Goal: Check status: Check status

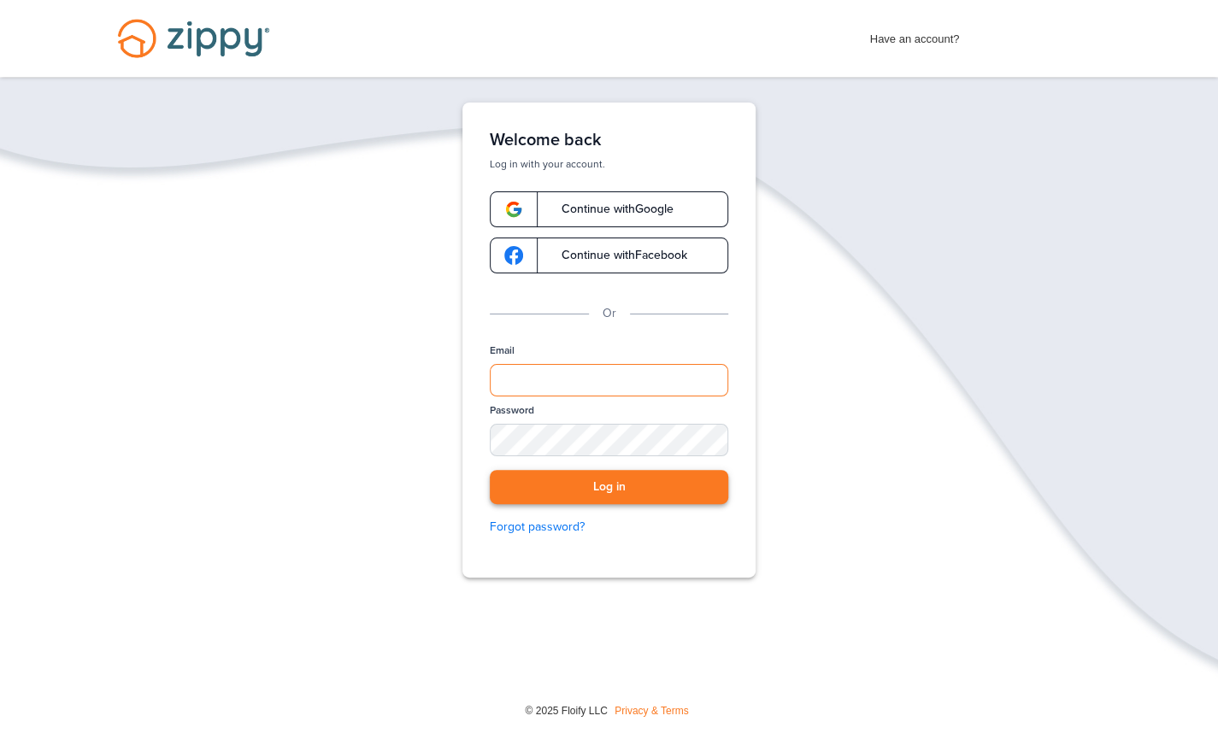
type input "**********"
click at [557, 476] on button "Log in" at bounding box center [609, 487] width 238 height 35
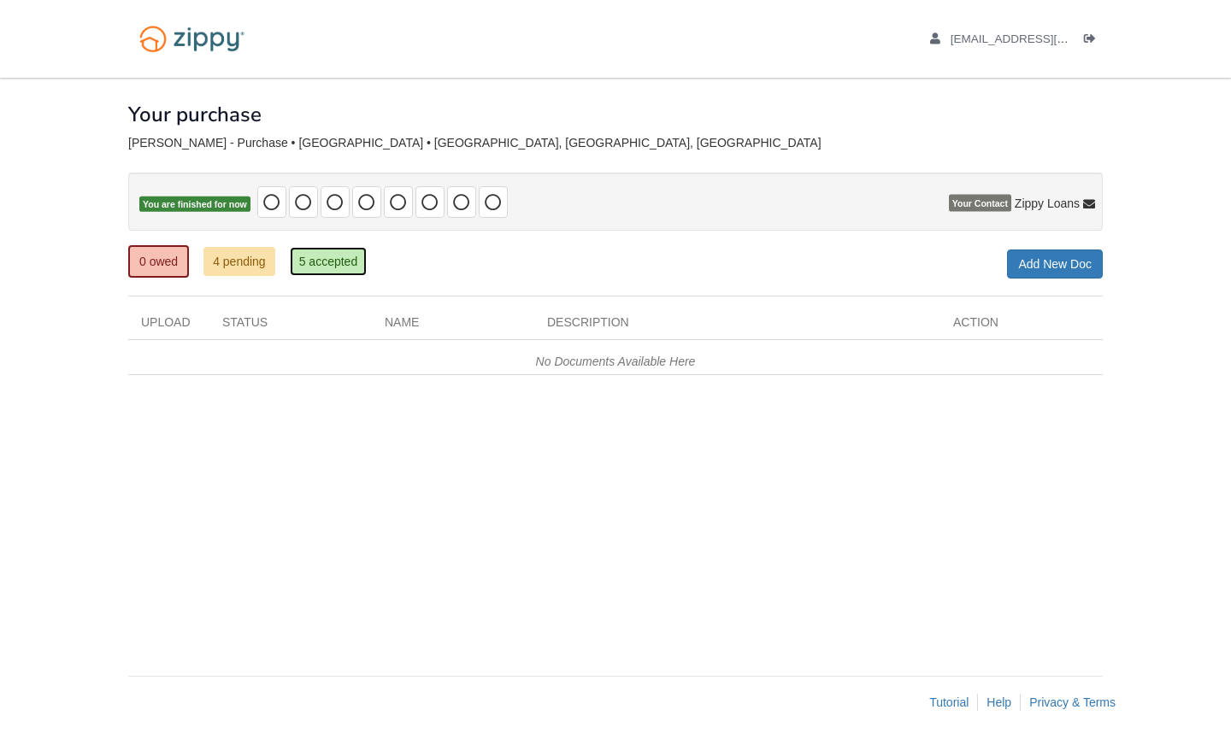
click at [322, 254] on link "5 accepted" at bounding box center [329, 261] width 78 height 29
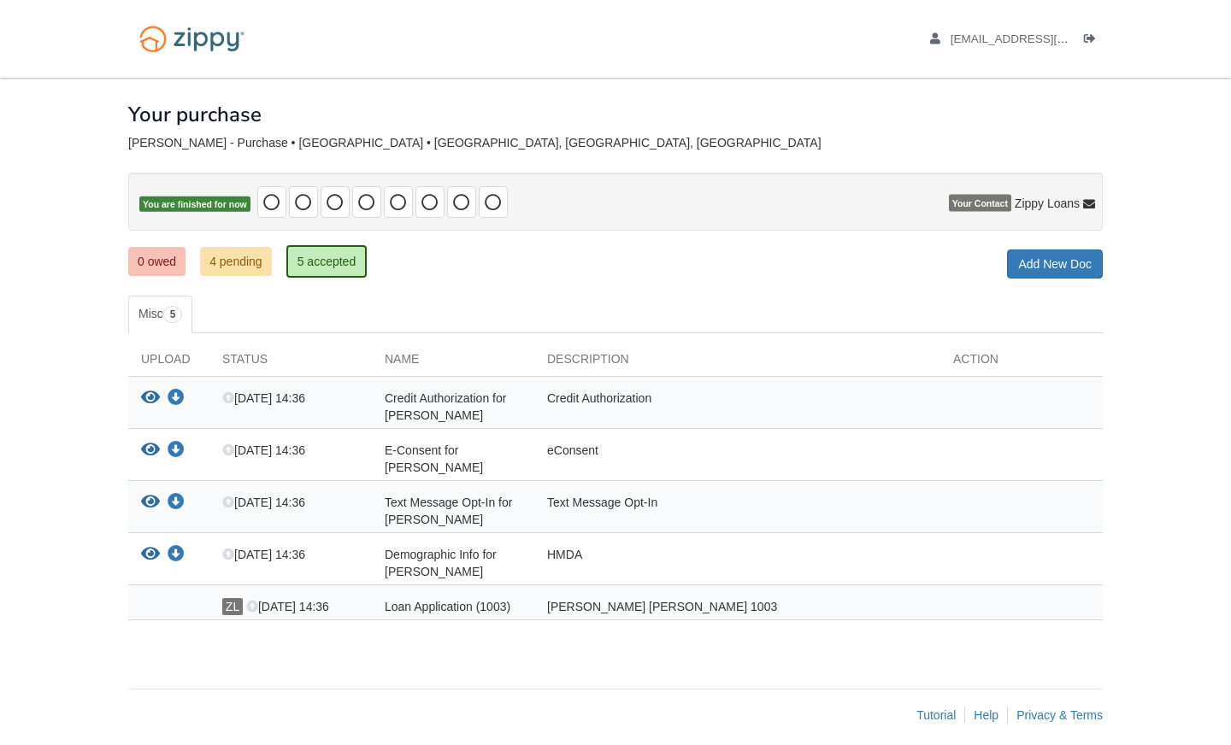
click at [391, 598] on div "Loan Application (1003)" at bounding box center [453, 606] width 162 height 17
click at [255, 602] on icon at bounding box center [252, 608] width 12 height 12
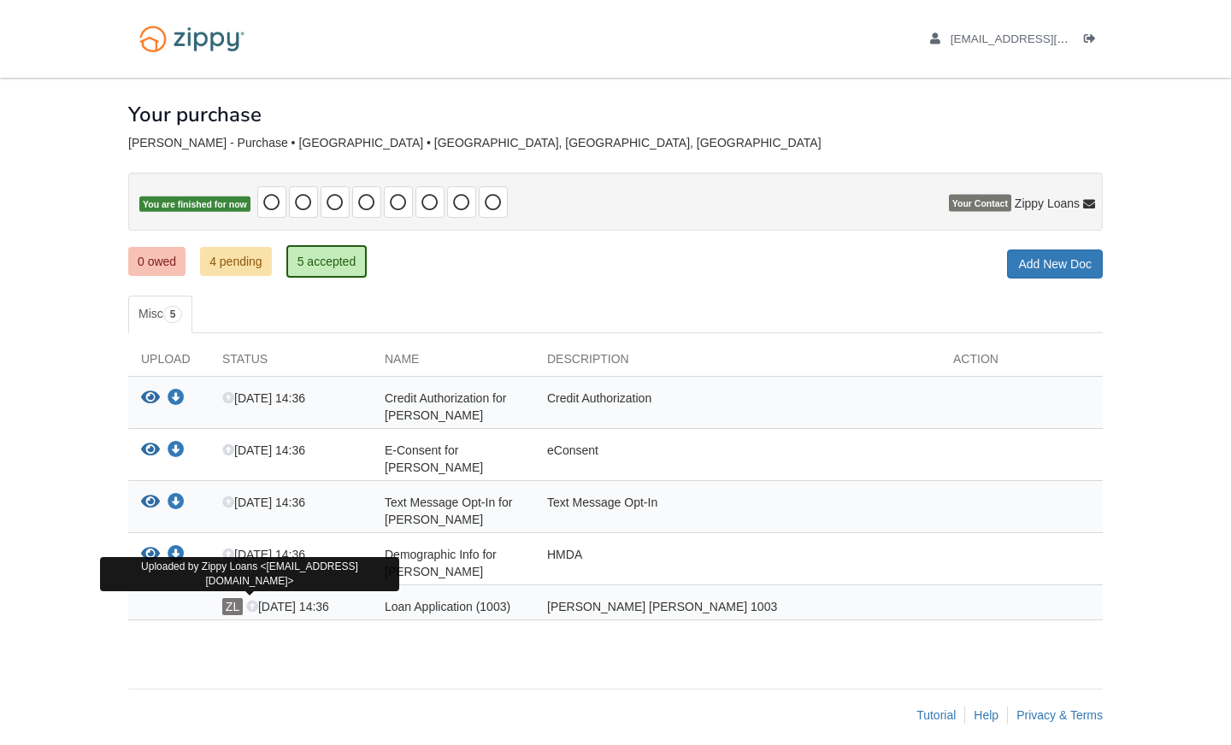
click at [233, 598] on span "ZL" at bounding box center [232, 606] width 21 height 17
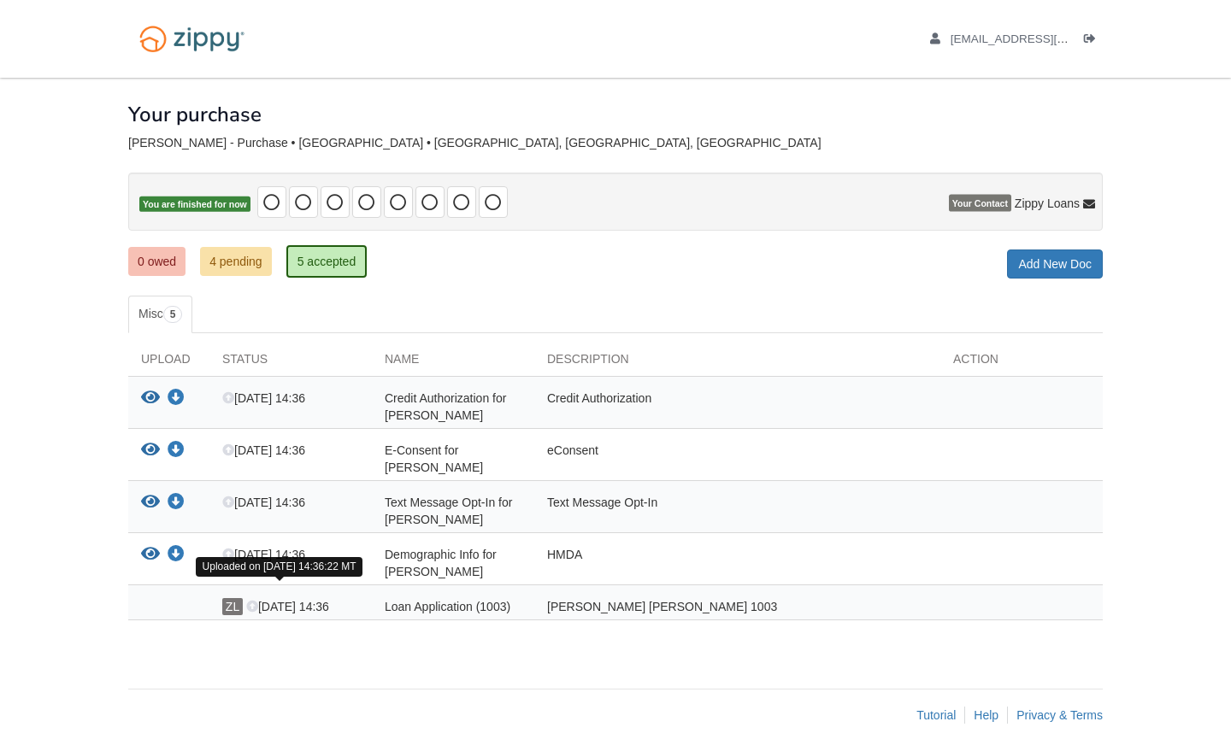
click at [250, 602] on icon at bounding box center [252, 608] width 12 height 12
click at [269, 600] on span "[DATE] 14:36" at bounding box center [287, 607] width 83 height 14
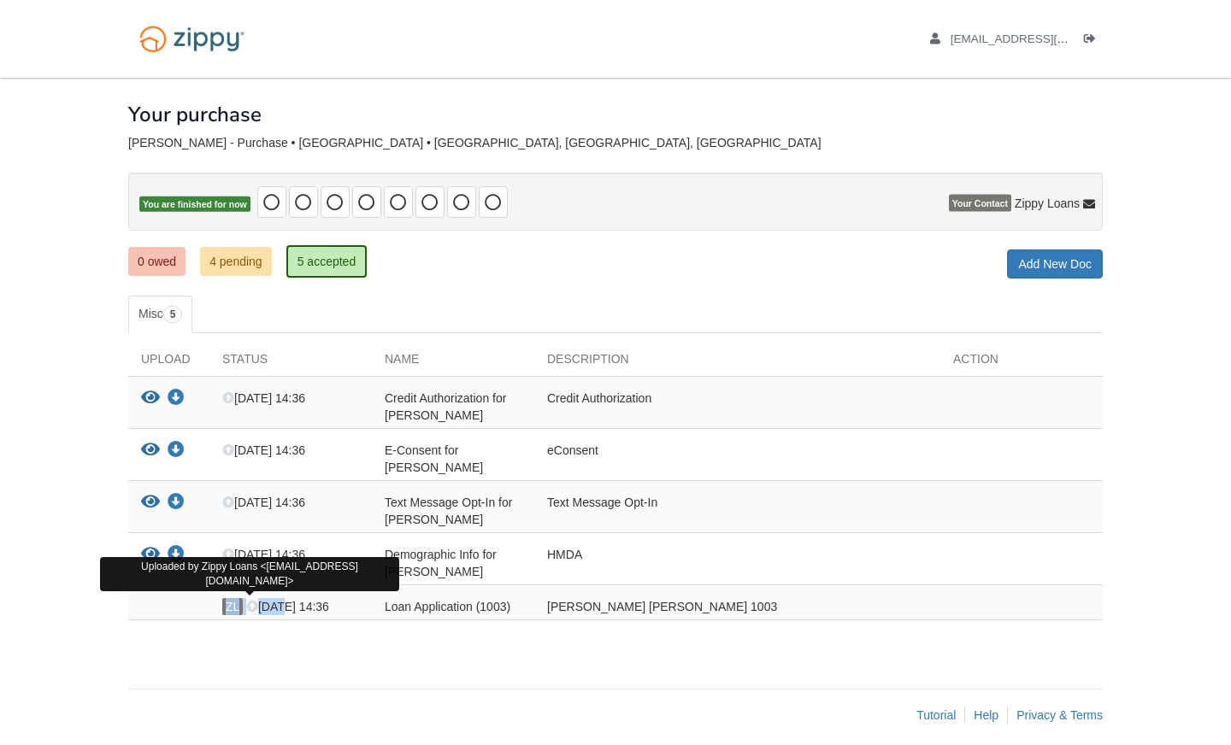
drag, startPoint x: 269, startPoint y: 587, endPoint x: 234, endPoint y: 588, distance: 35.1
click at [234, 598] on div "ZL [DATE] 14:36" at bounding box center [290, 606] width 162 height 17
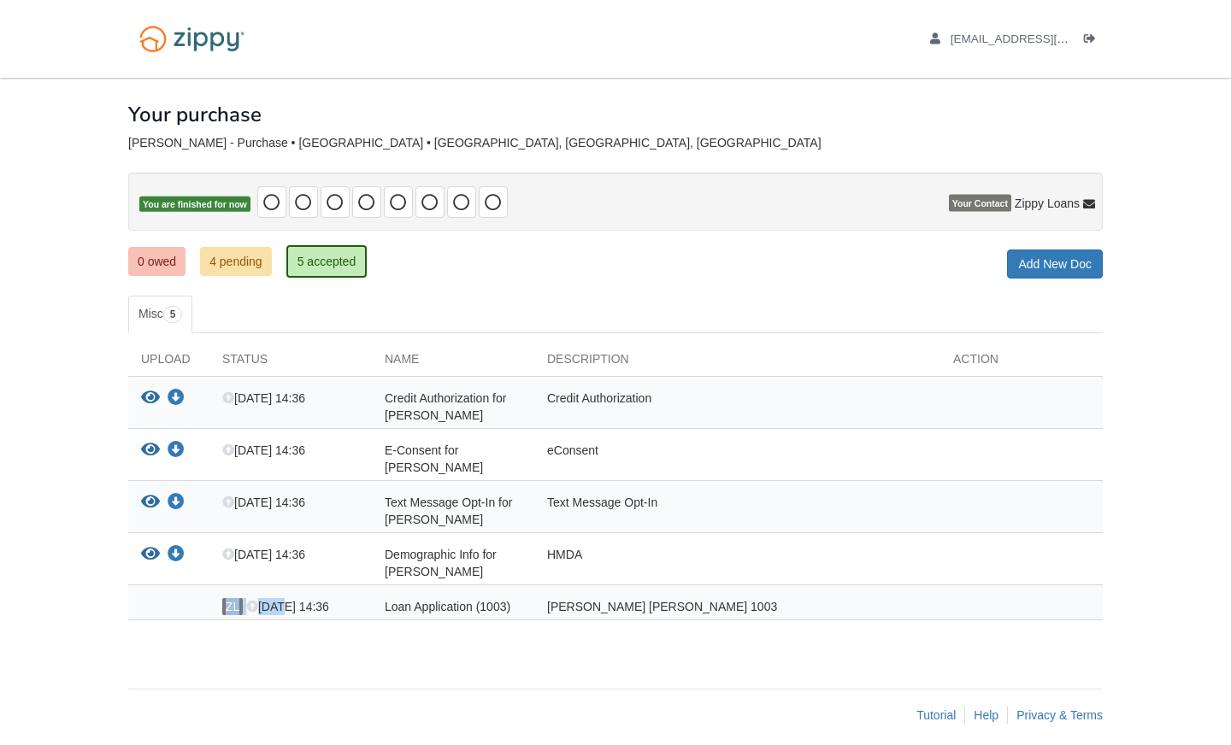
click at [234, 598] on span "ZL" at bounding box center [232, 606] width 21 height 17
click at [205, 264] on link "4 pending" at bounding box center [236, 261] width 72 height 29
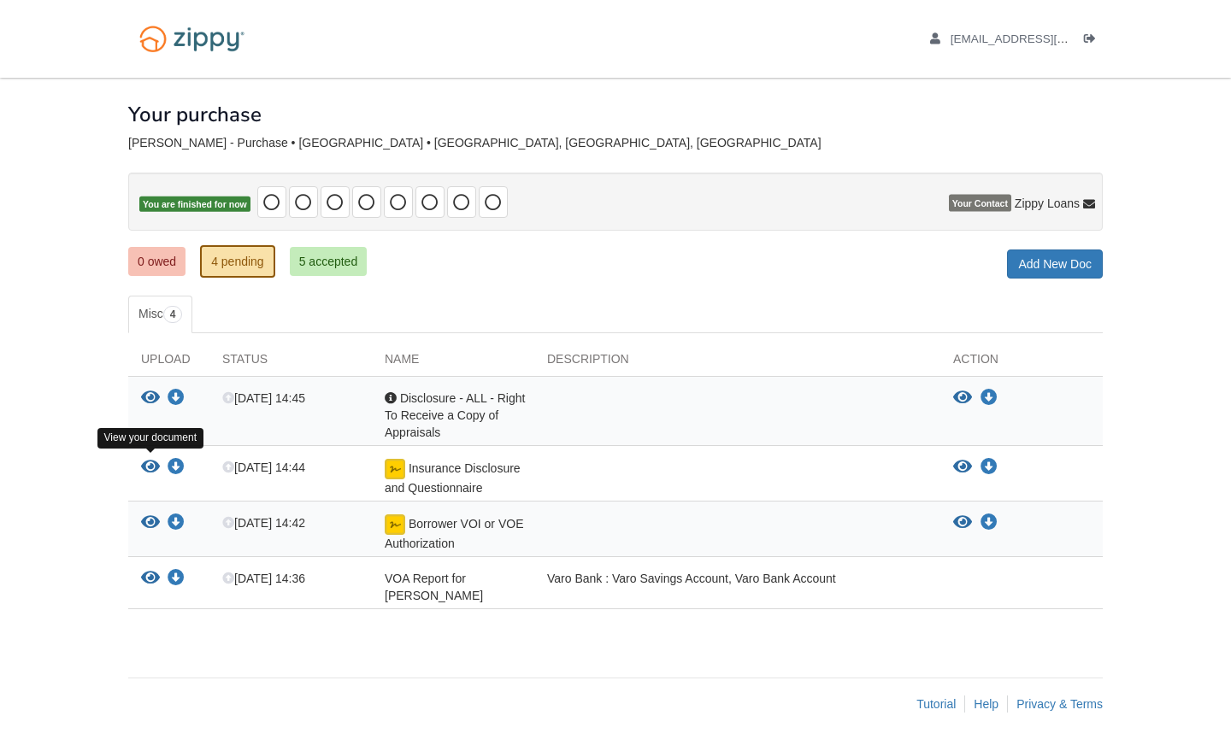
click at [147, 461] on icon "View Insurance Disclosure and Questionnaire" at bounding box center [150, 467] width 19 height 17
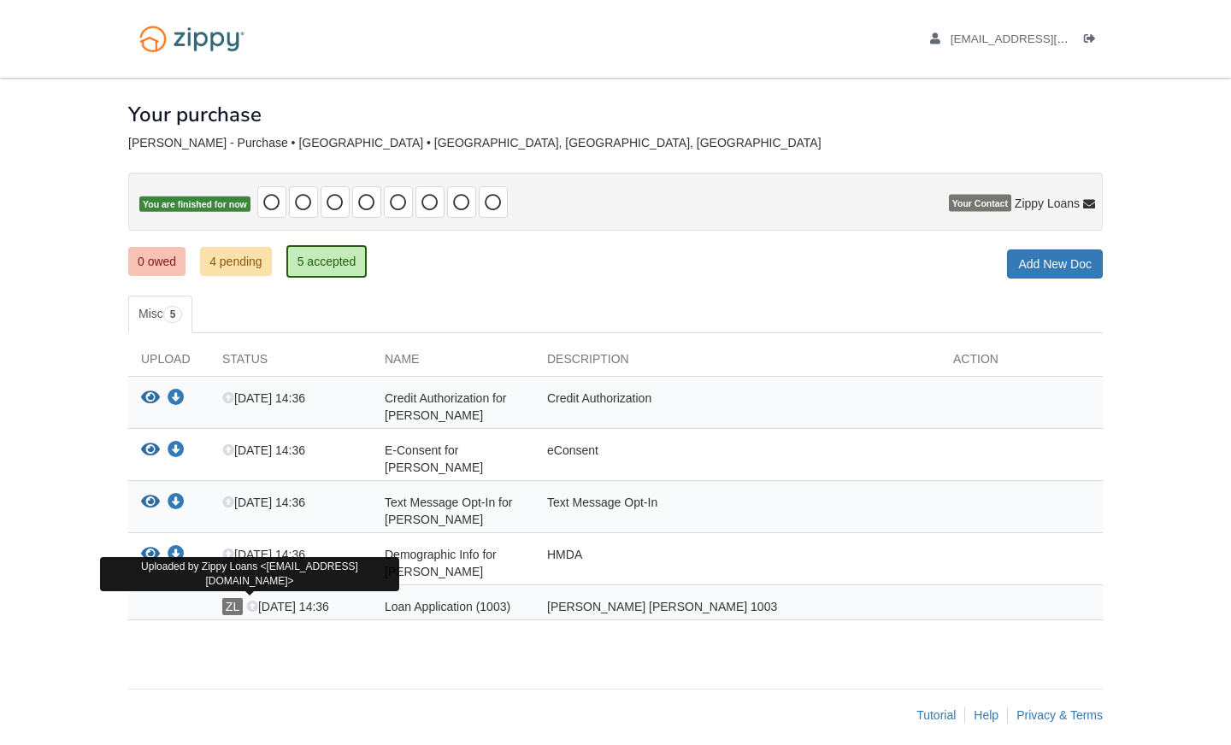
click at [226, 598] on span "ZL" at bounding box center [232, 606] width 21 height 17
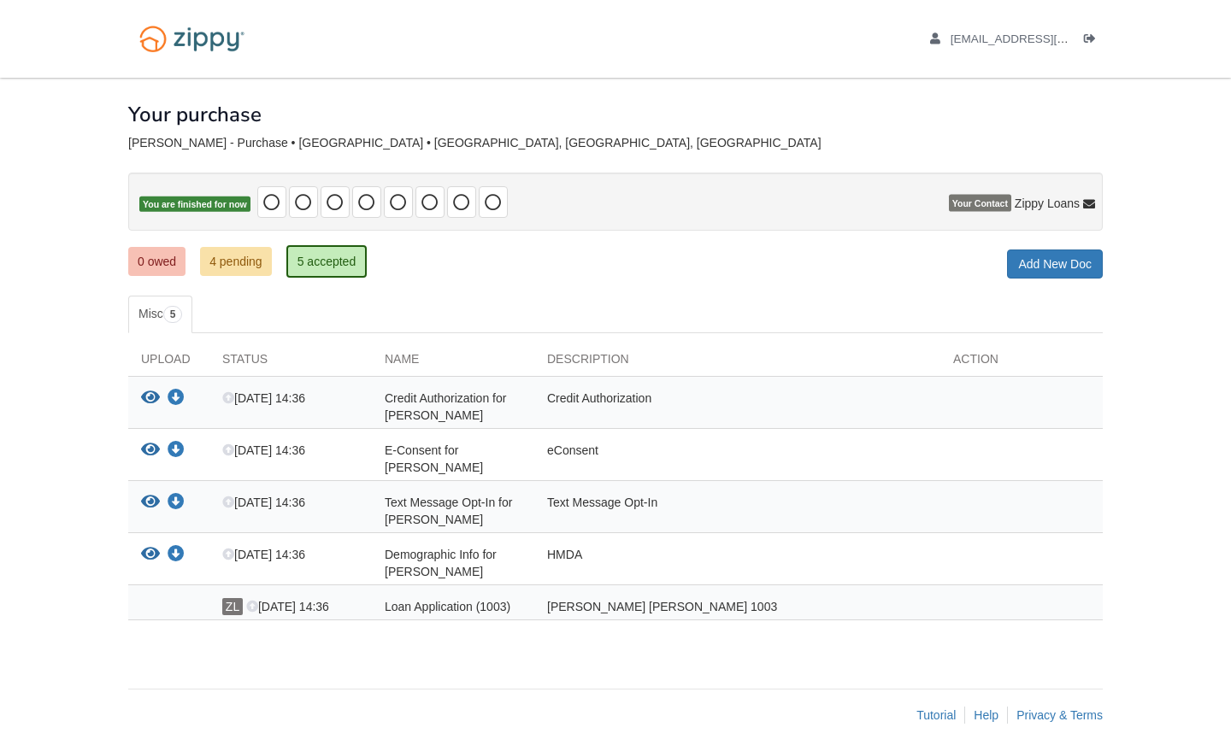
click at [431, 585] on div "ZL Aug 31 14:36 Loan Application (1003) Fannie Mae 1003" at bounding box center [615, 602] width 974 height 35
click at [260, 600] on span "[DATE] 14:36" at bounding box center [287, 607] width 83 height 14
click at [251, 602] on icon at bounding box center [252, 608] width 12 height 12
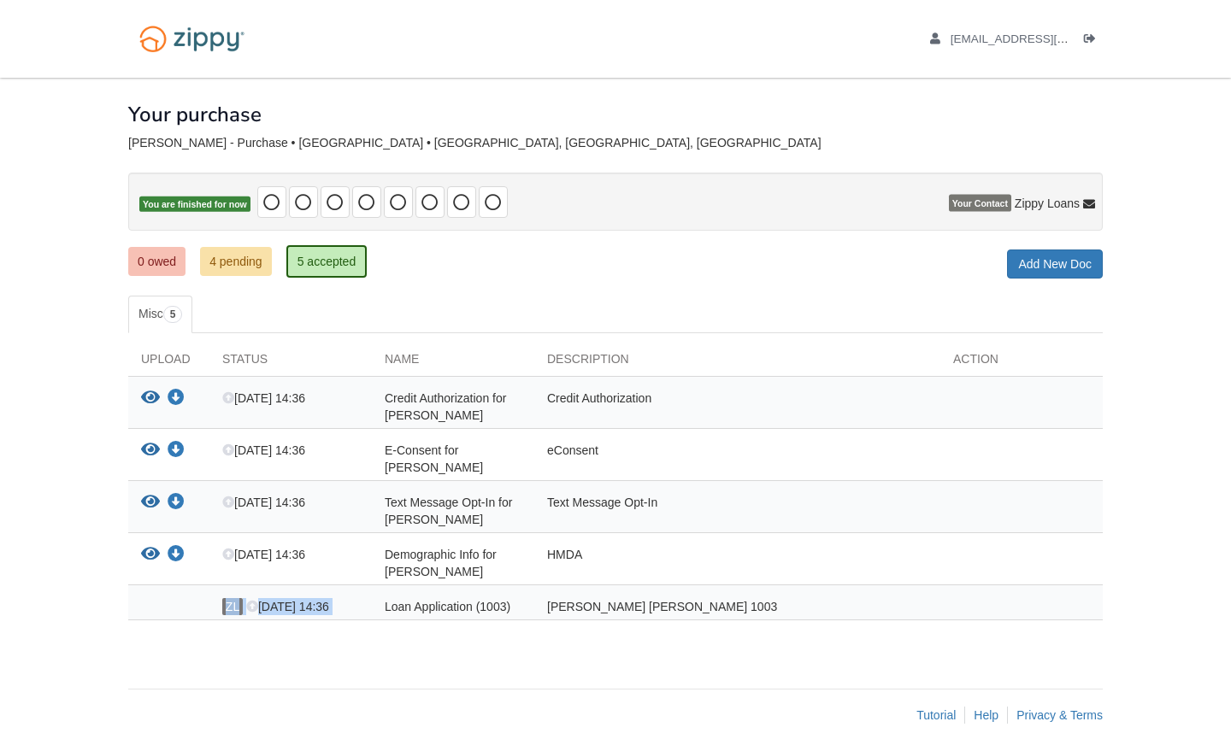
click at [358, 598] on div "ZL Aug 31 14:36" at bounding box center [290, 606] width 162 height 17
click at [169, 598] on div at bounding box center [168, 606] width 81 height 17
click at [130, 598] on div at bounding box center [168, 606] width 81 height 17
drag, startPoint x: 197, startPoint y: 256, endPoint x: 220, endPoint y: 275, distance: 30.3
click at [220, 275] on ul "0 owed 4 pending 5 accepted" at bounding box center [253, 261] width 251 height 34
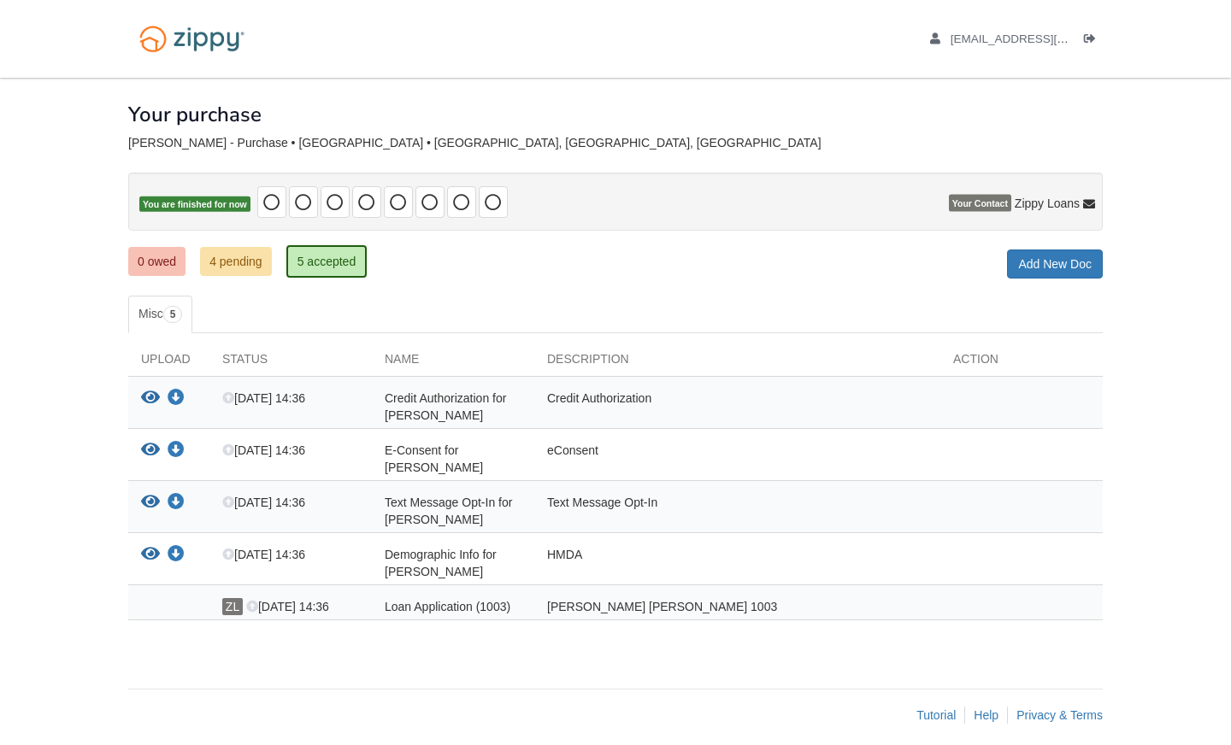
click at [220, 275] on ul "0 owed 4 pending 5 accepted" at bounding box center [253, 261] width 251 height 34
click at [232, 253] on link "4 pending" at bounding box center [236, 261] width 72 height 29
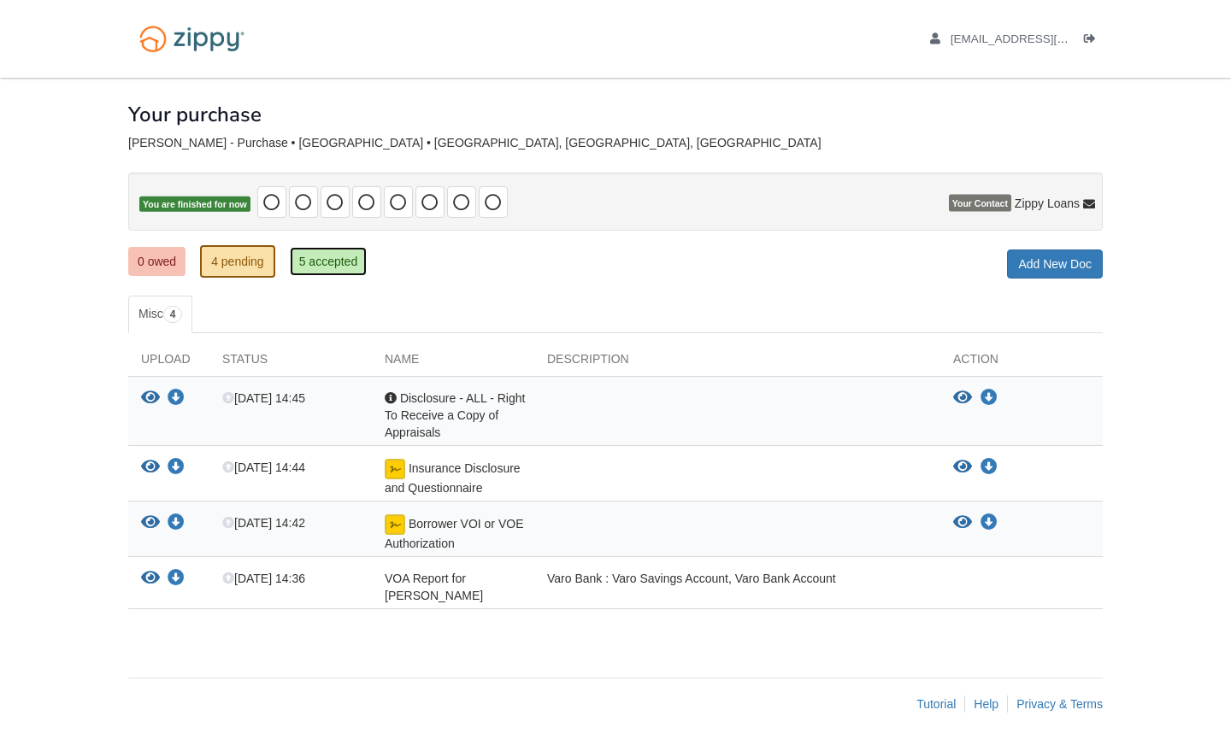
click at [312, 250] on link "5 accepted" at bounding box center [329, 261] width 78 height 29
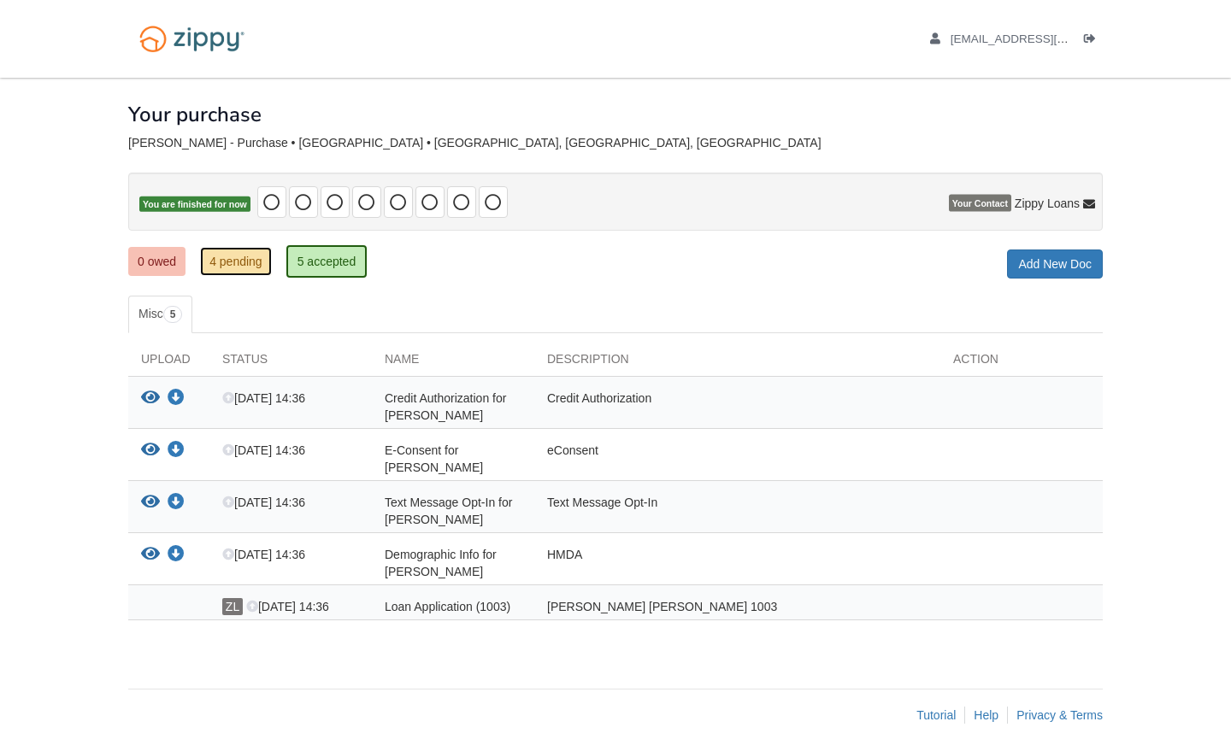
click at [232, 249] on link "4 pending" at bounding box center [236, 261] width 72 height 29
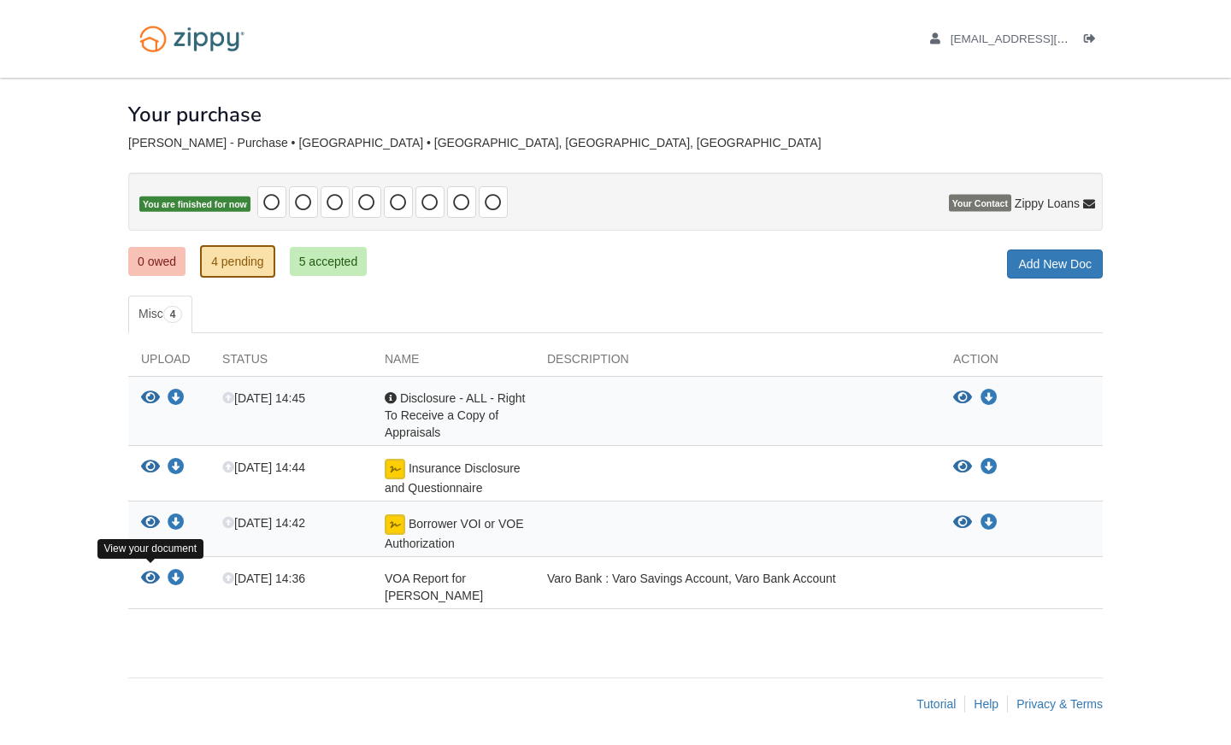
click at [149, 572] on icon "View VOA Report for Jose F Haynes" at bounding box center [150, 578] width 19 height 17
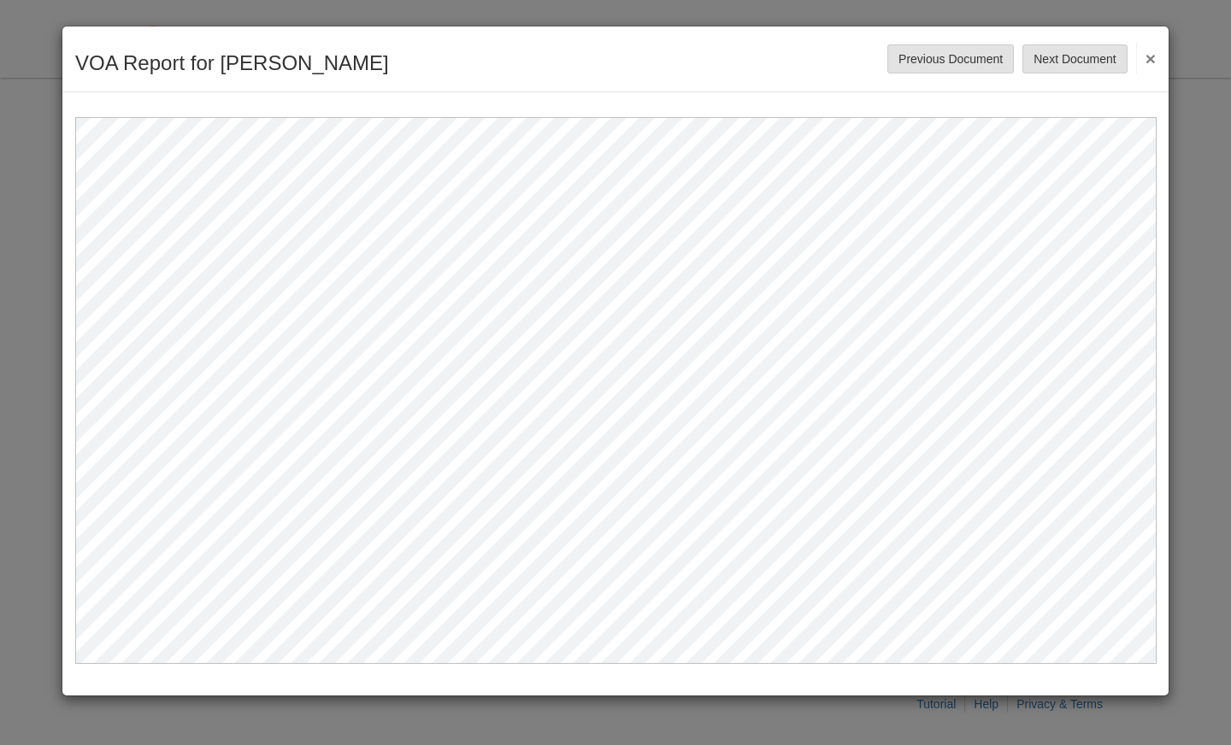
click at [1152, 56] on button "×" at bounding box center [1146, 58] width 20 height 31
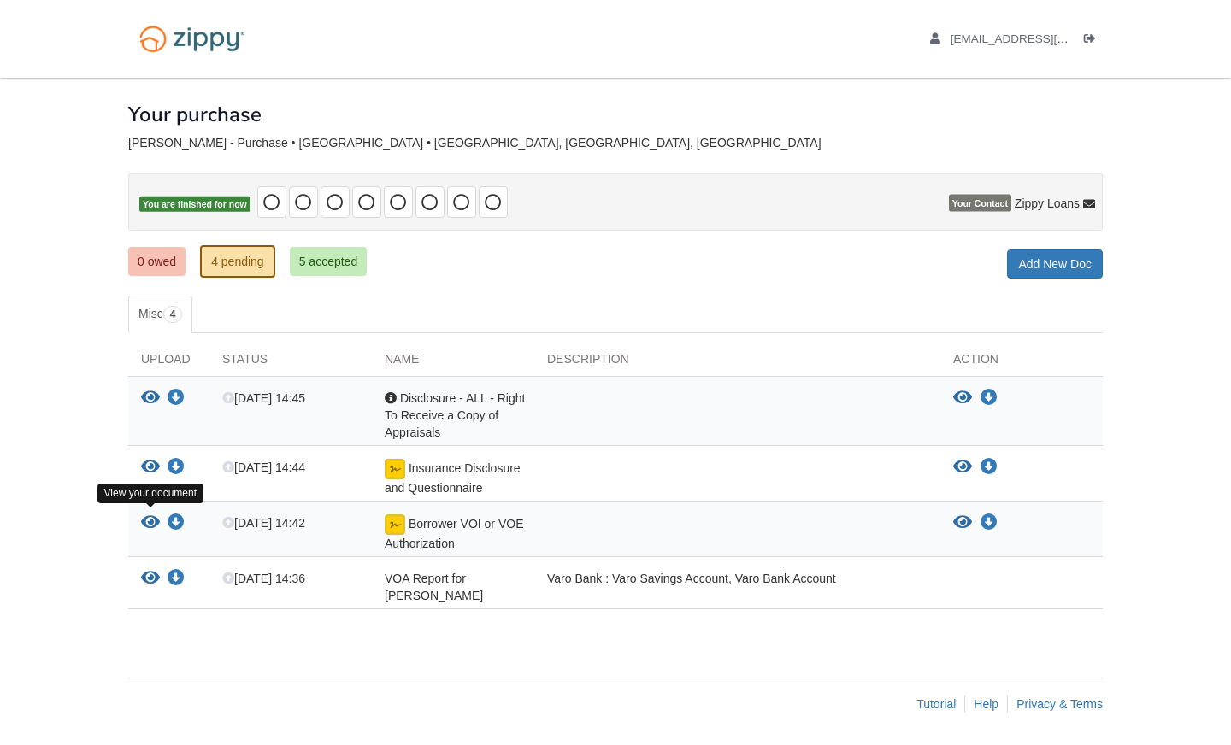
click at [150, 518] on icon "View Borrower VOI or VOE Authorization" at bounding box center [150, 522] width 19 height 17
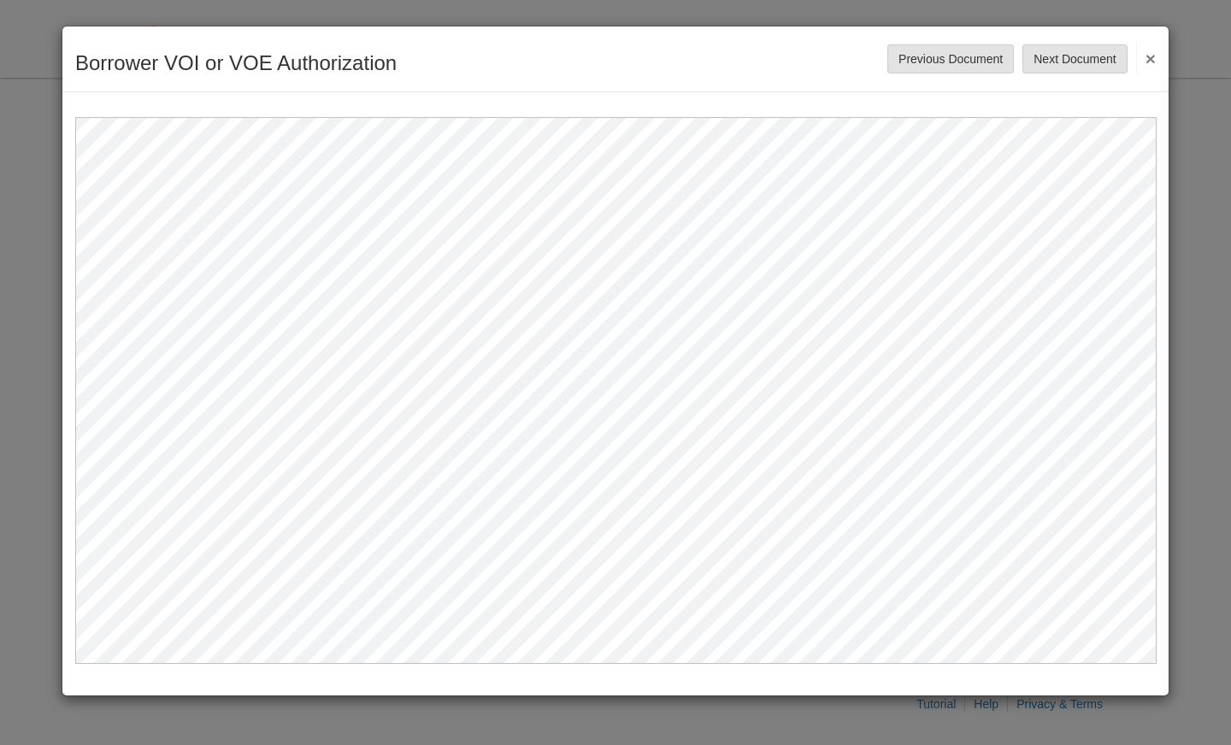
click at [1150, 57] on button "×" at bounding box center [1146, 58] width 20 height 31
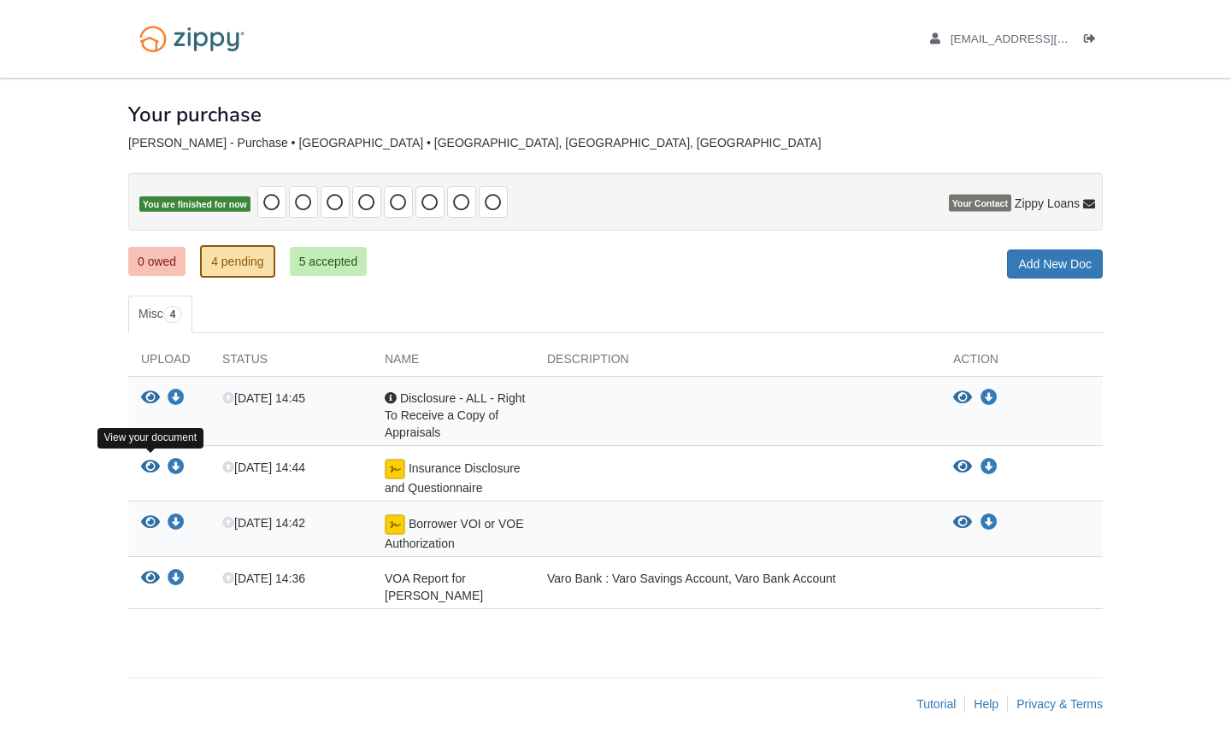
click at [147, 469] on icon "View Insurance Disclosure and Questionnaire" at bounding box center [150, 467] width 19 height 17
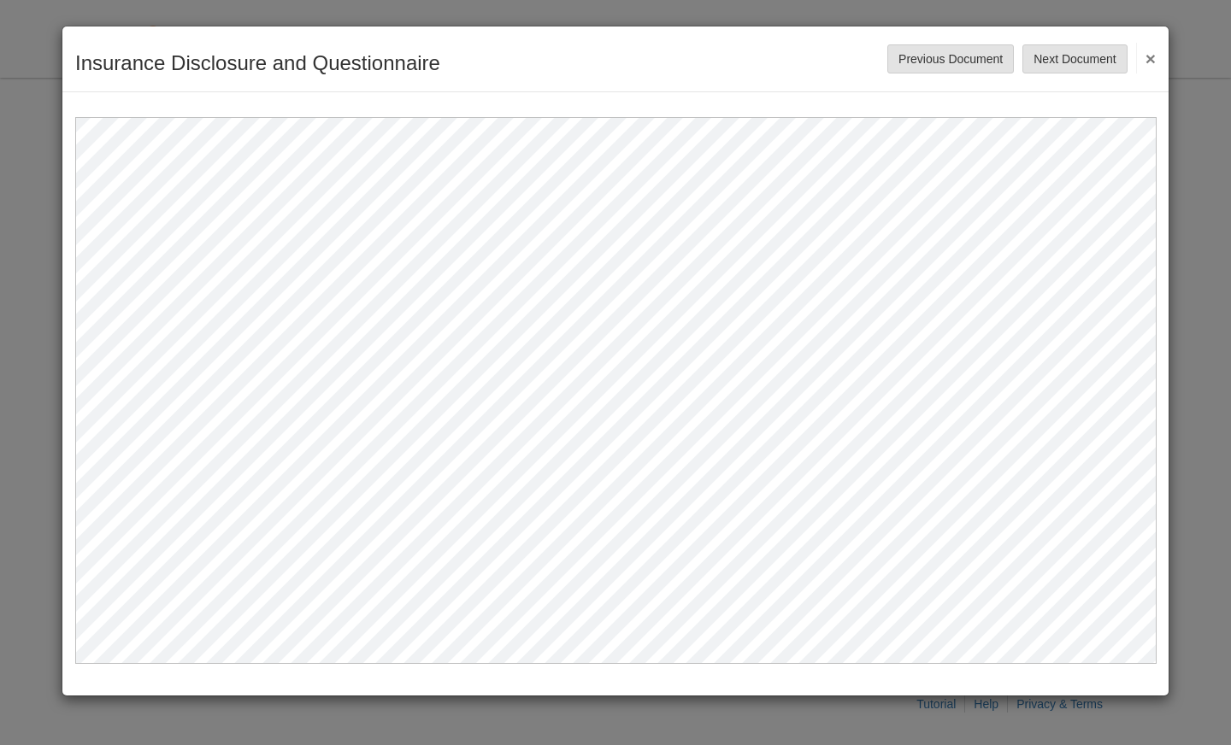
click at [1150, 57] on button "×" at bounding box center [1146, 58] width 20 height 31
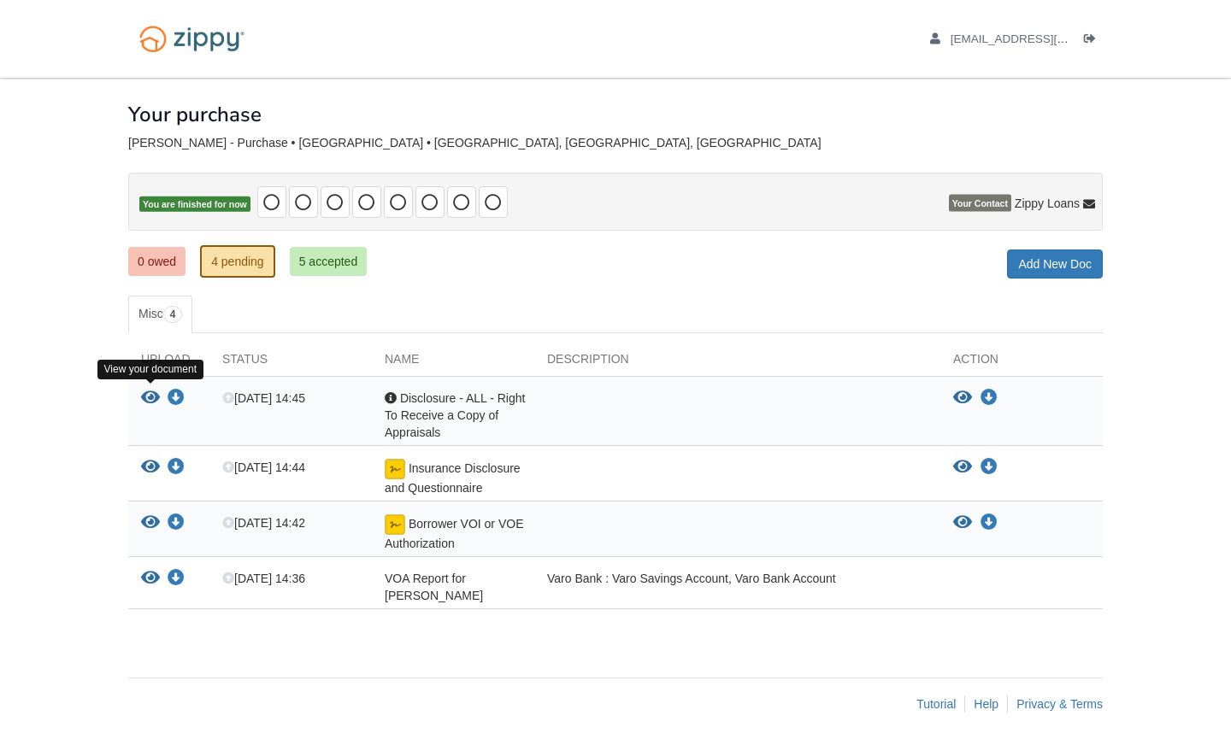
click at [155, 400] on icon "View Disclosure - ALL - Right To Receive a Copy of Appraisals" at bounding box center [150, 398] width 19 height 17
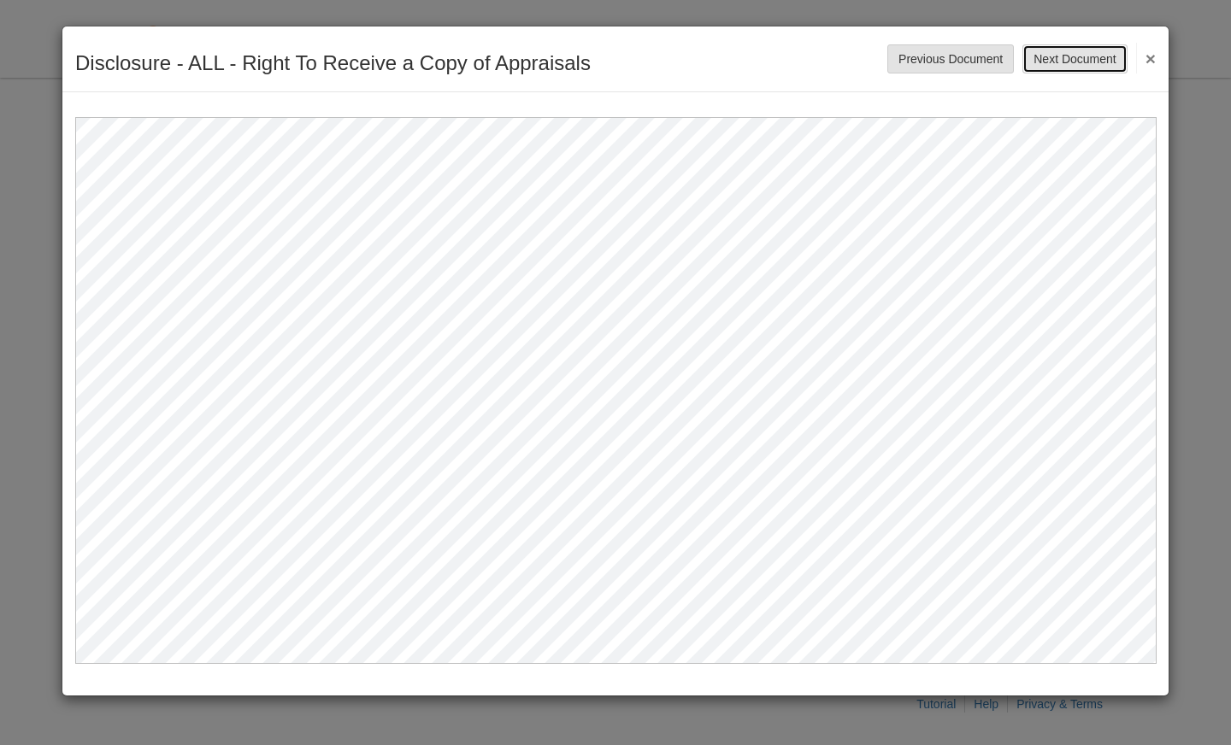
click at [1077, 59] on button "Next Document" at bounding box center [1074, 58] width 104 height 29
click at [1152, 56] on button "×" at bounding box center [1146, 58] width 20 height 31
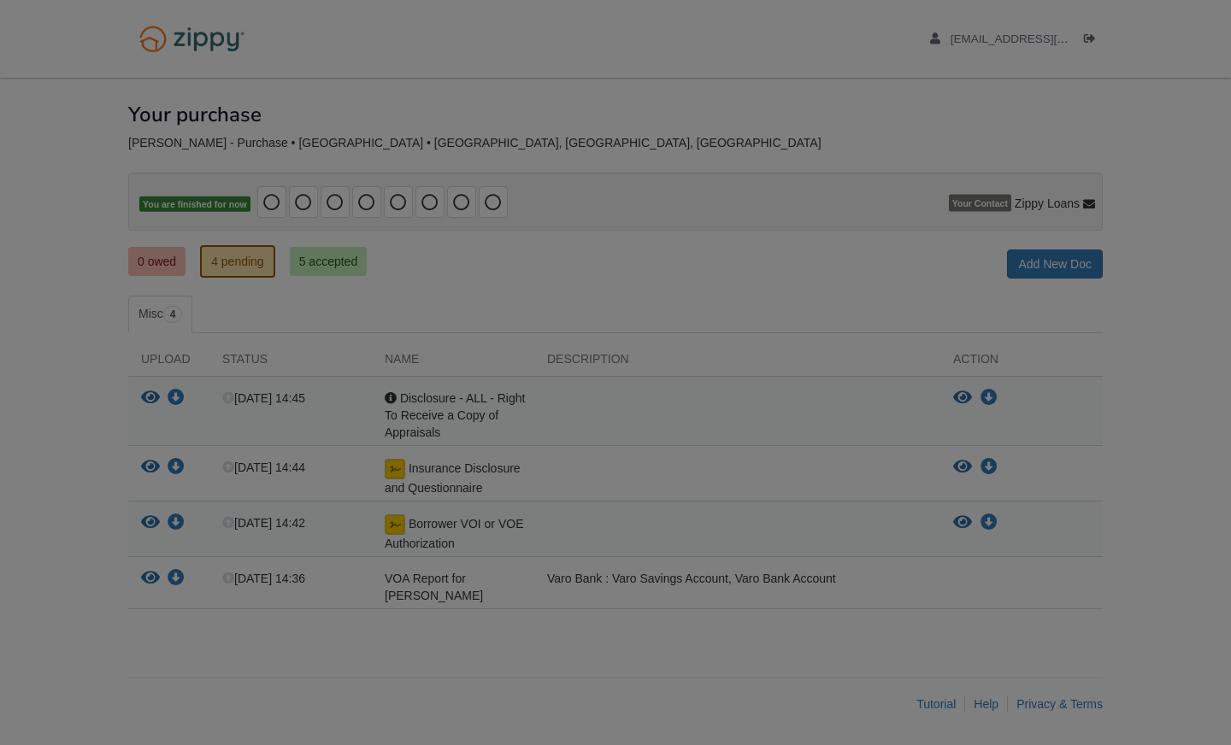
click at [1152, 56] on body "ciscohaynes@gmail.com Logout" at bounding box center [615, 373] width 1231 height 747
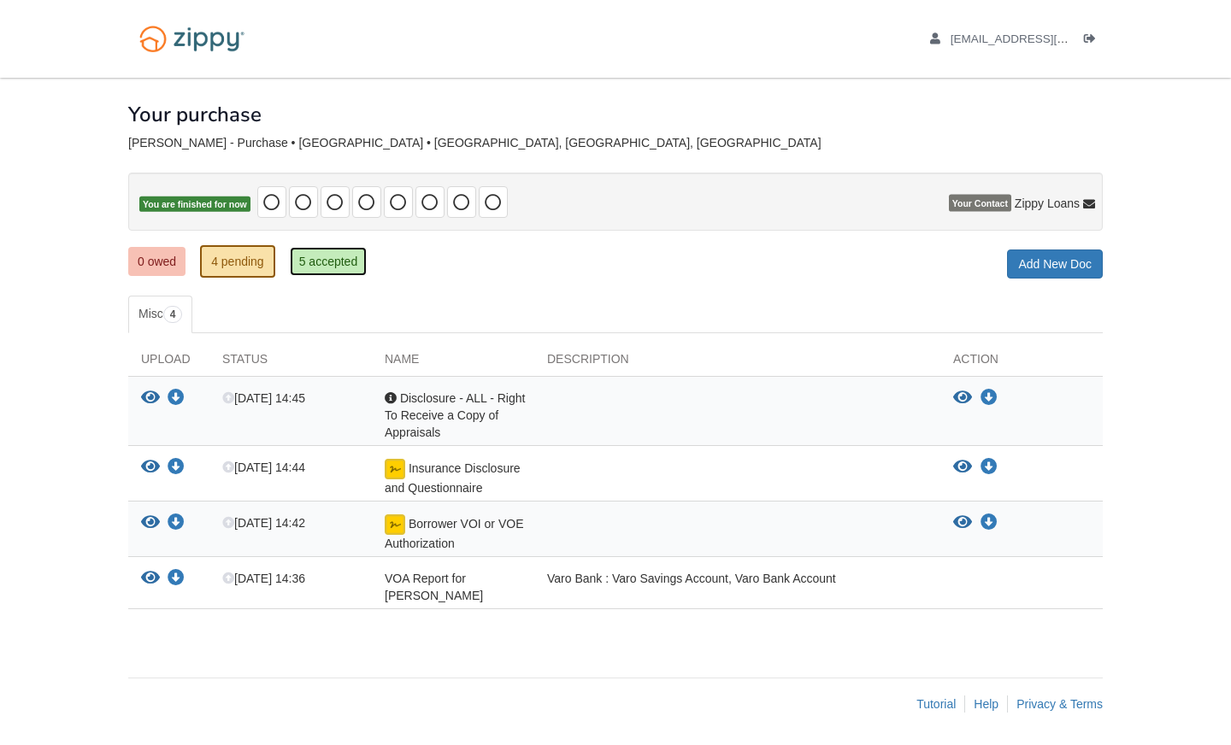
click at [312, 260] on link "5 accepted" at bounding box center [329, 261] width 78 height 29
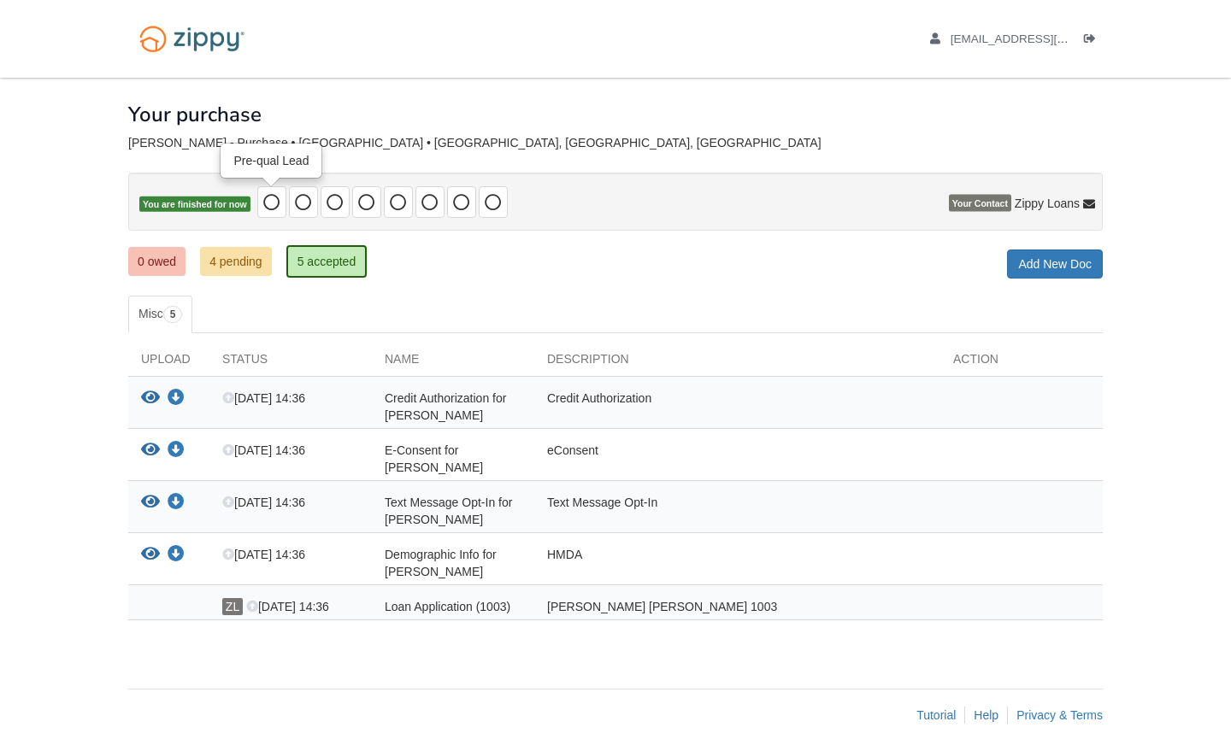
click at [276, 198] on icon at bounding box center [271, 202] width 17 height 17
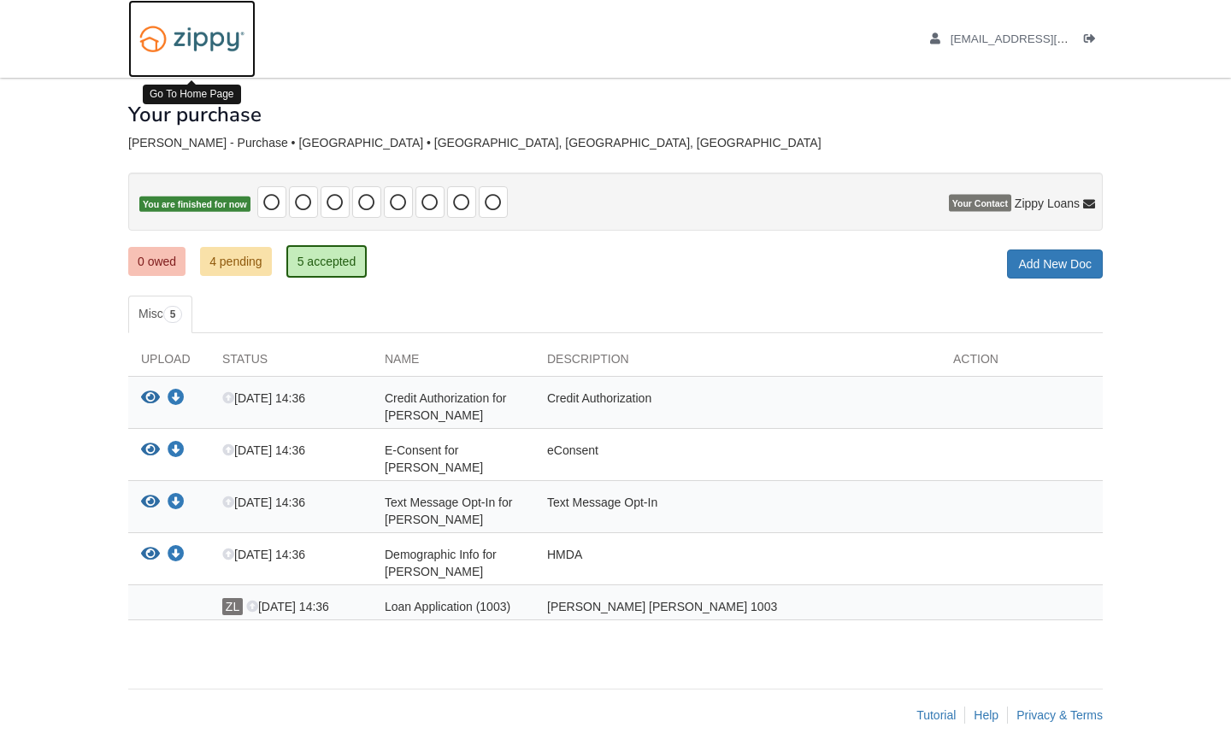
click at [212, 28] on img at bounding box center [191, 39] width 127 height 44
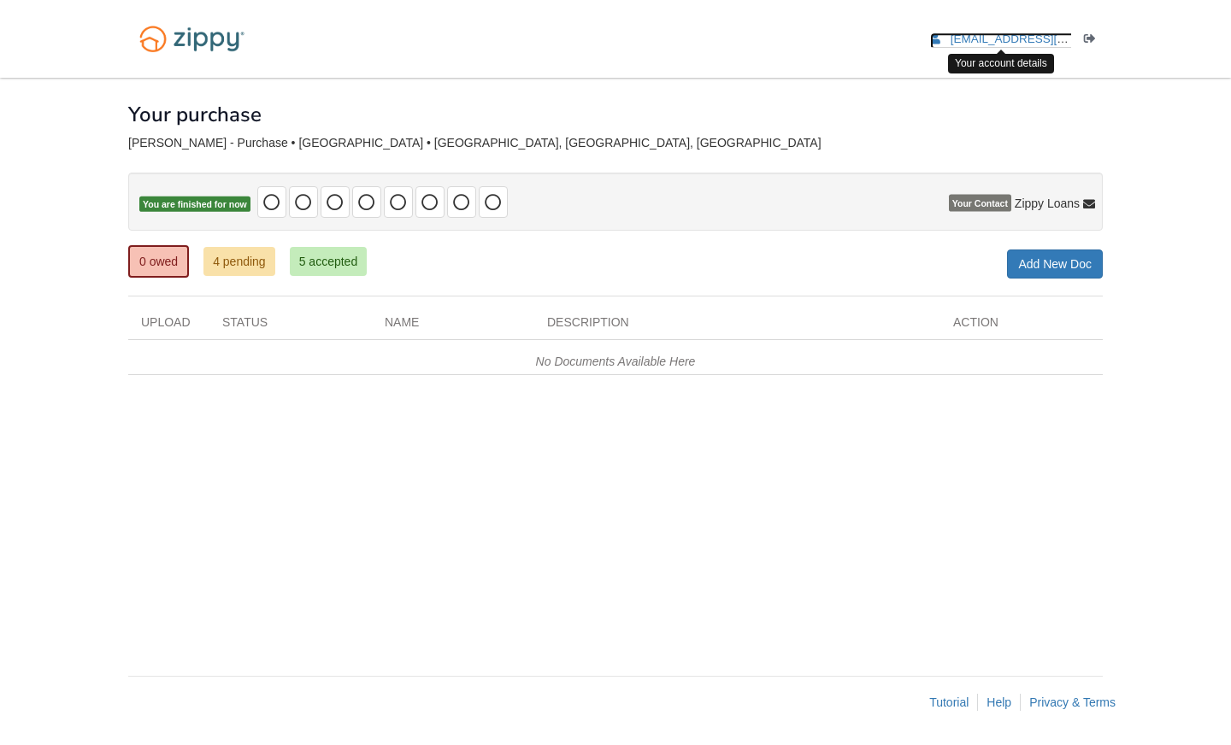
click at [1024, 32] on span "[EMAIL_ADDRESS][DOMAIN_NAME]" at bounding box center [1048, 38] width 196 height 13
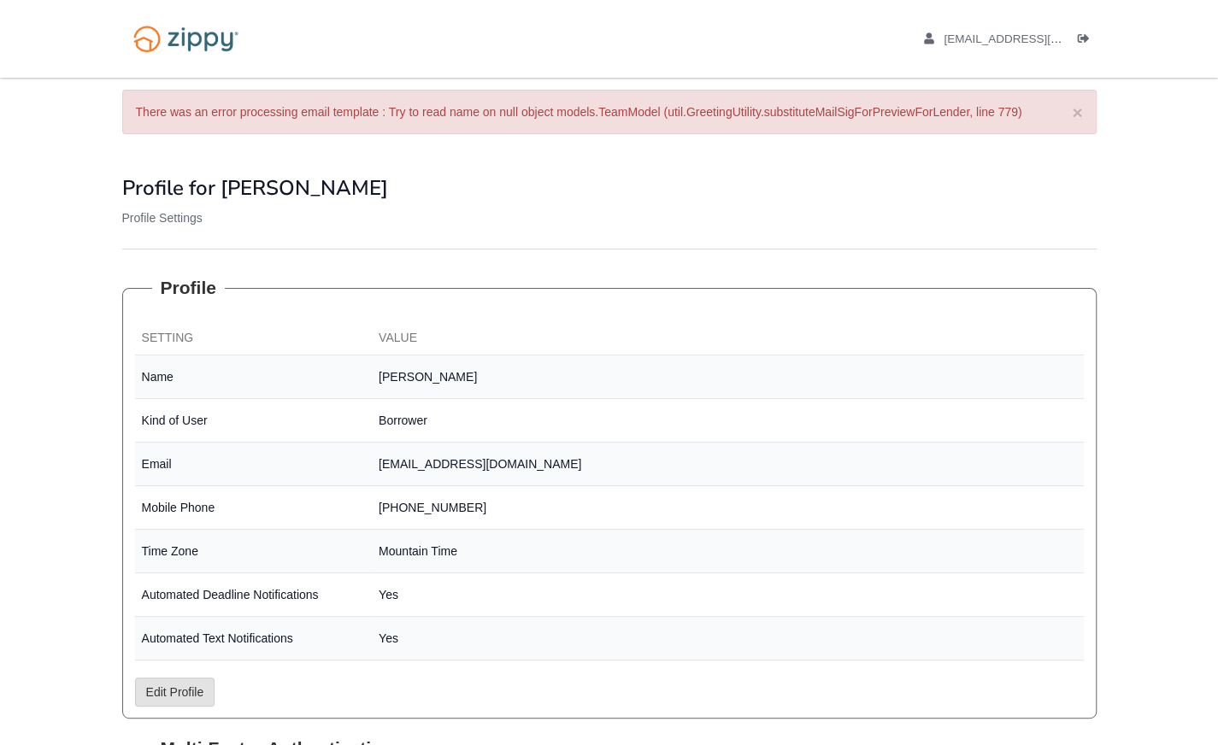
click at [530, 237] on div "Profile for [PERSON_NAME] My Profile Profile Settings" at bounding box center [609, 200] width 974 height 98
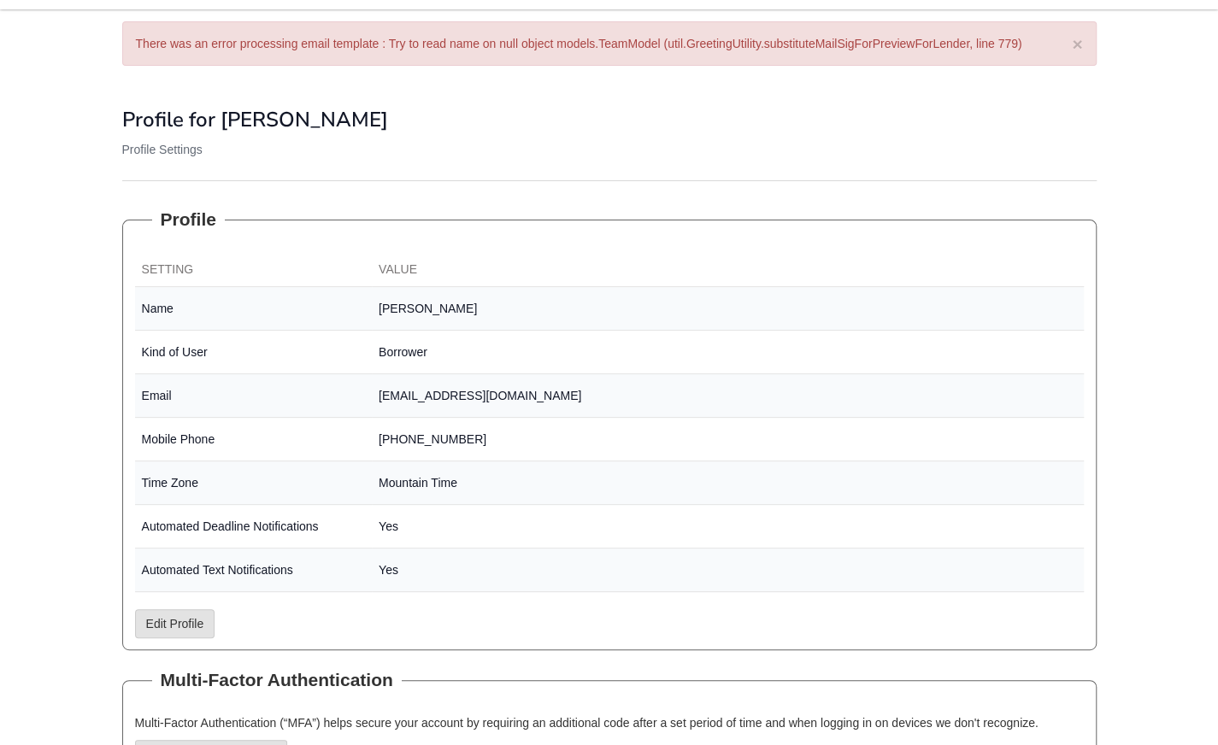
scroll to position [103, 0]
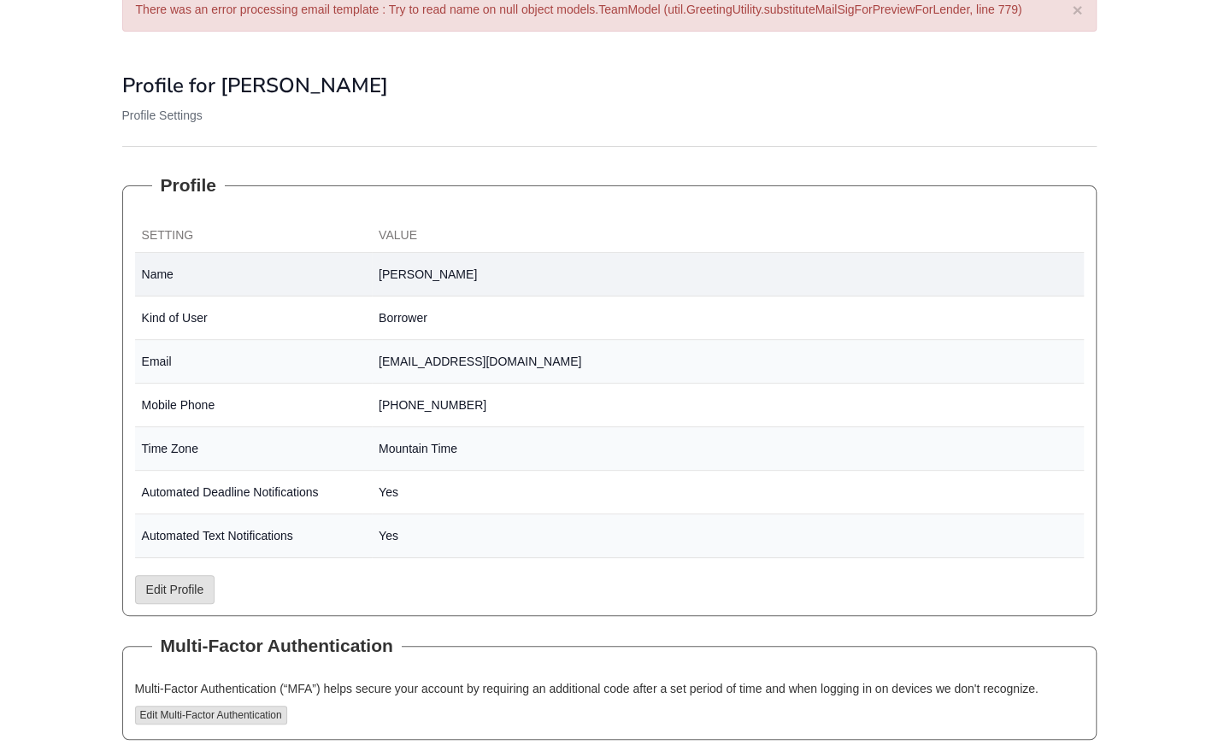
click at [401, 271] on td "[PERSON_NAME]" at bounding box center [728, 275] width 712 height 44
click at [405, 268] on td "[PERSON_NAME]" at bounding box center [728, 275] width 712 height 44
click at [391, 268] on td "[PERSON_NAME]" at bounding box center [728, 275] width 712 height 44
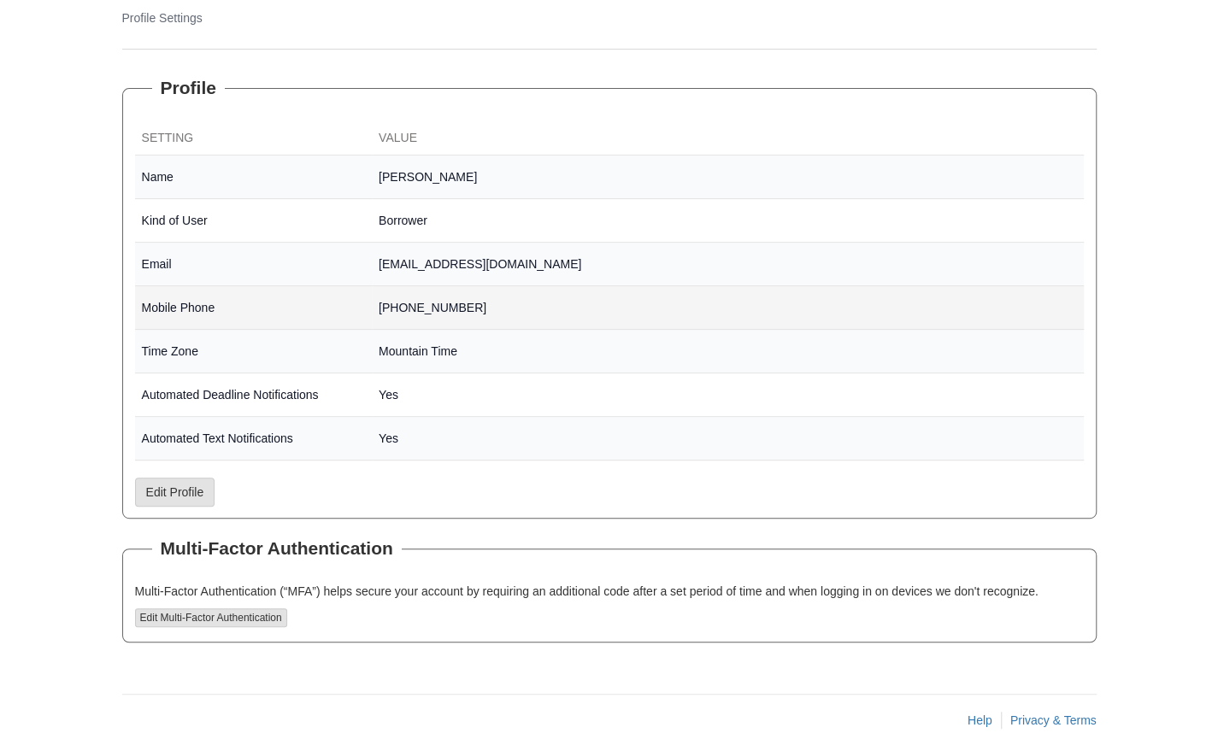
scroll to position [213, 0]
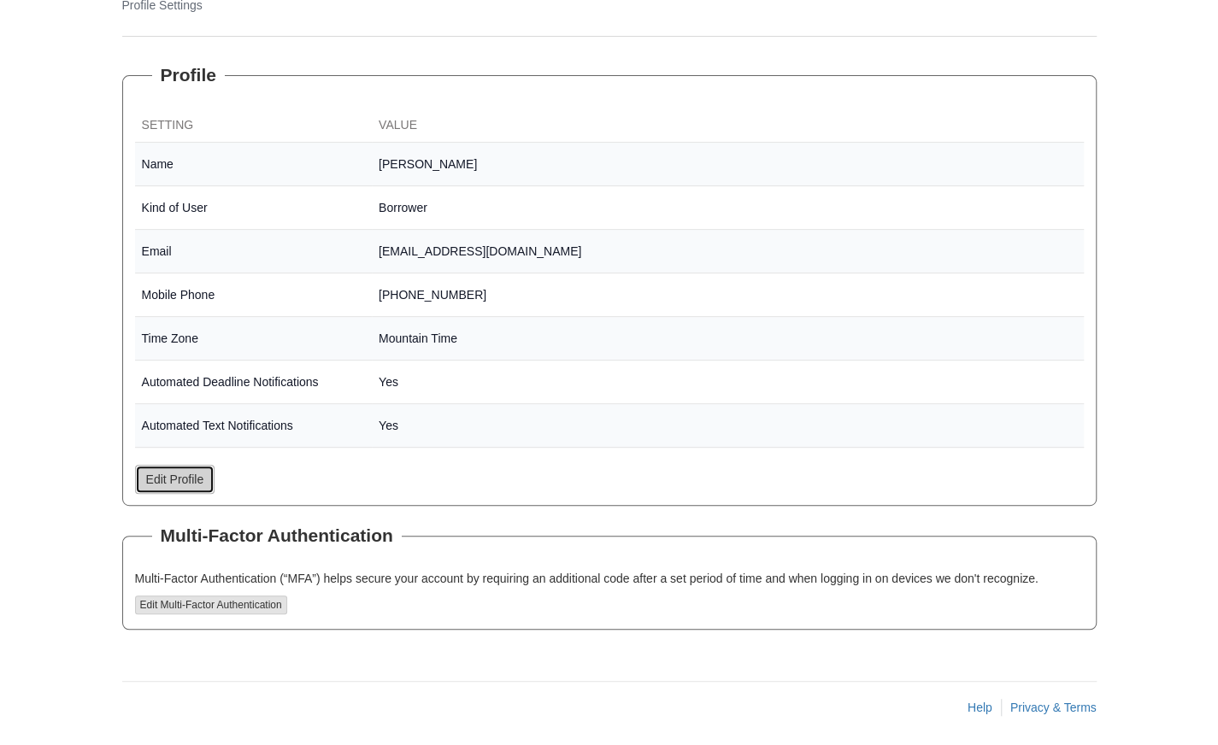
click at [186, 480] on link "Edit Profile" at bounding box center [175, 479] width 80 height 29
